Goal: Navigation & Orientation: Find specific page/section

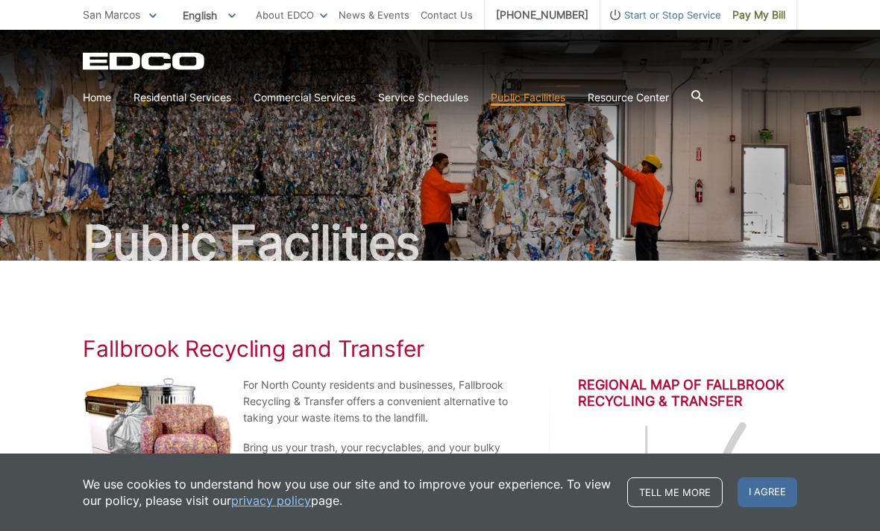
click at [416, 103] on link "Service Schedules" at bounding box center [423, 97] width 90 height 16
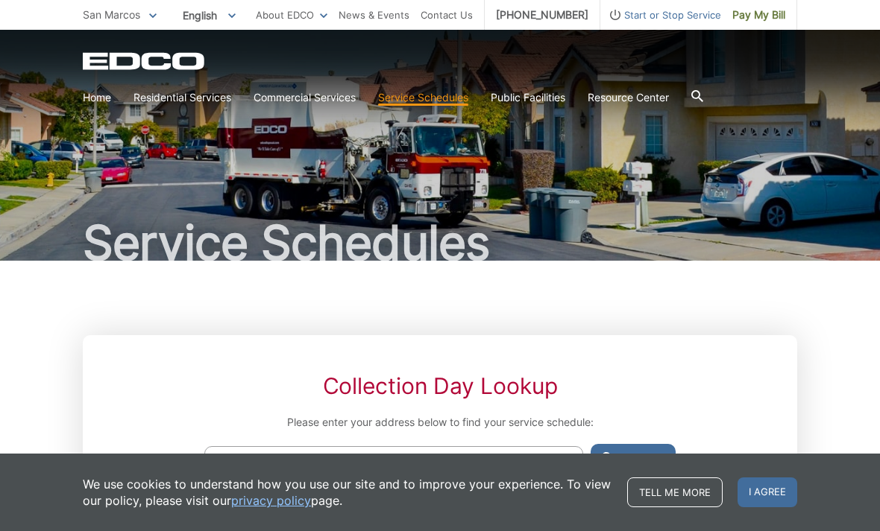
click at [0, 0] on link "Recycling" at bounding box center [0, 0] width 0 height 0
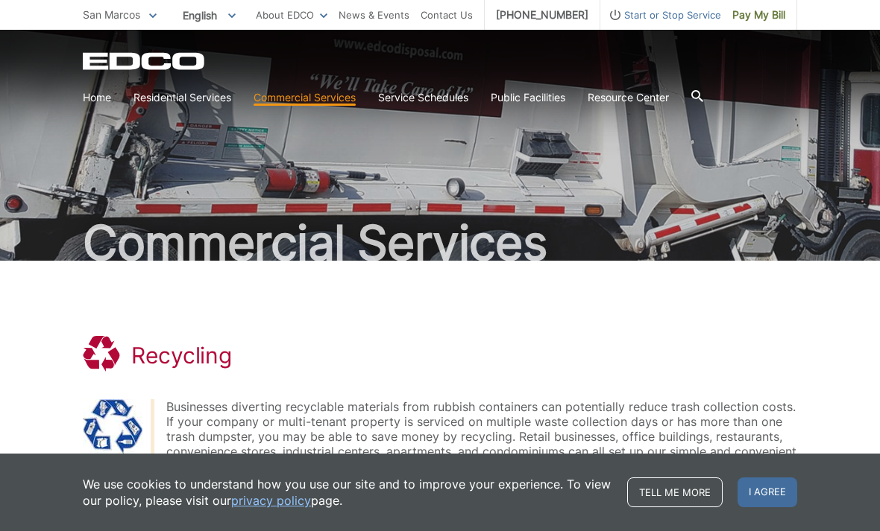
click at [102, 100] on link "Home" at bounding box center [97, 97] width 28 height 16
